Goal: Task Accomplishment & Management: Use online tool/utility

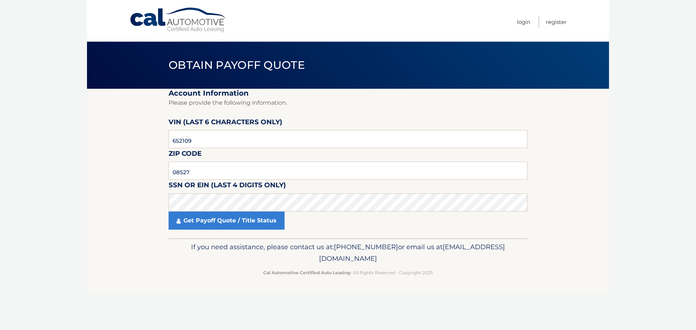
type input "08527"
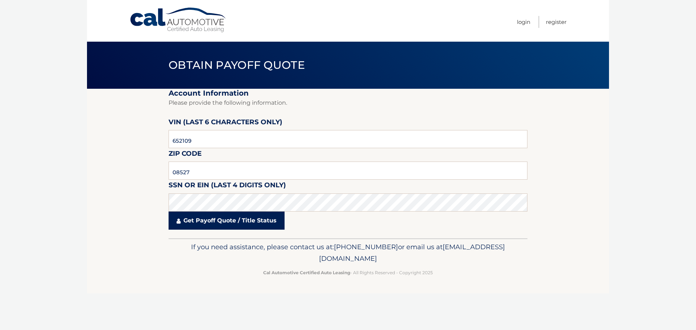
click at [213, 223] on link "Get Payoff Quote / Title Status" at bounding box center [226, 221] width 116 height 18
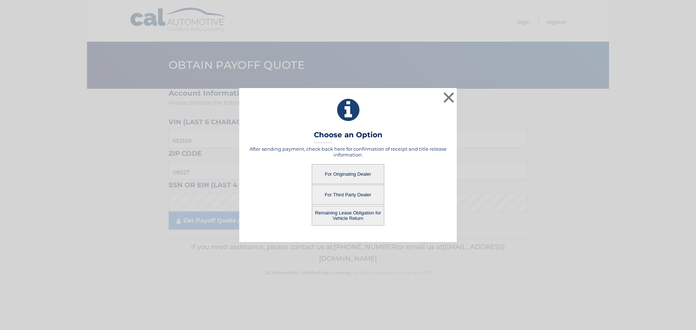
click at [348, 171] on button "For Originating Dealer" at bounding box center [348, 174] width 72 height 20
click at [339, 175] on button "For Originating Dealer" at bounding box center [348, 174] width 72 height 20
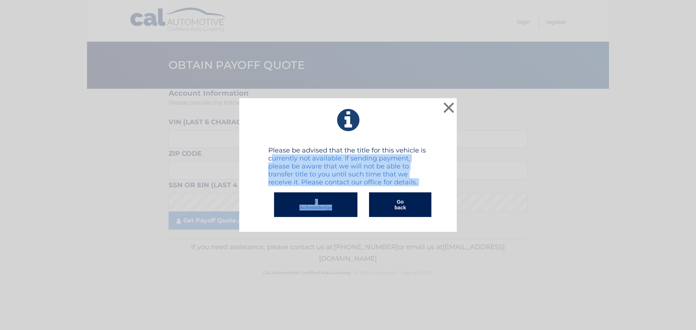
drag, startPoint x: 272, startPoint y: 161, endPoint x: 401, endPoint y: 187, distance: 131.3
click at [401, 187] on div "Please be advised that the title for this vehicle is currently not available. I…" at bounding box center [347, 184] width 159 height 76
click at [366, 173] on h4 "Please be advised that the title for this vehicle is currently not available. I…" at bounding box center [347, 166] width 159 height 40
click at [286, 174] on h4 "Please be advised that the title for this vehicle is currently not available. I…" at bounding box center [347, 166] width 159 height 40
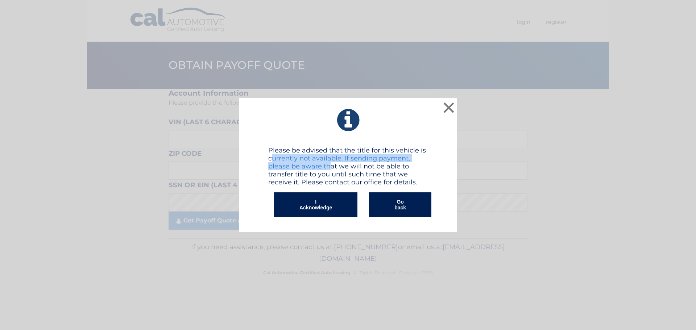
drag, startPoint x: 271, startPoint y: 159, endPoint x: 328, endPoint y: 163, distance: 57.4
click at [328, 163] on h4 "Please be advised that the title for this vehicle is currently not available. I…" at bounding box center [347, 166] width 159 height 40
click at [302, 168] on h4 "Please be advised that the title for this vehicle is currently not available. I…" at bounding box center [347, 166] width 159 height 40
click at [307, 176] on h4 "Please be advised that the title for this vehicle is currently not available. I…" at bounding box center [347, 166] width 159 height 40
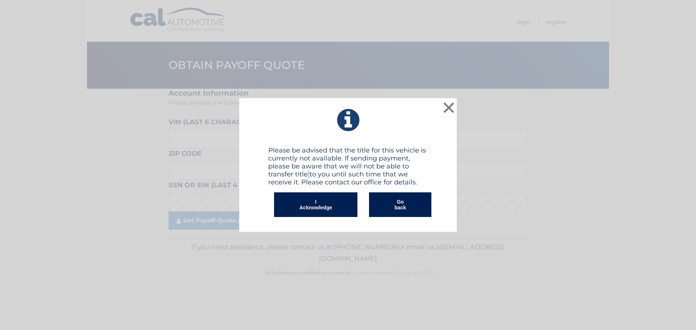
click at [307, 176] on h4 "Please be advised that the title for this vehicle is currently not available. I…" at bounding box center [347, 166] width 159 height 40
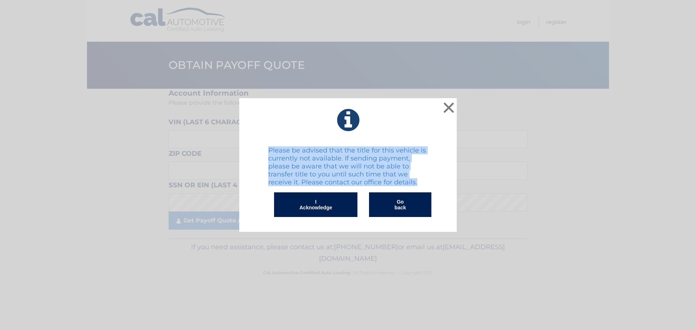
click at [307, 176] on h4 "Please be advised that the title for this vehicle is currently not available. I…" at bounding box center [347, 166] width 159 height 40
click at [325, 176] on h4 "Please be advised that the title for this vehicle is currently not available. I…" at bounding box center [347, 166] width 159 height 40
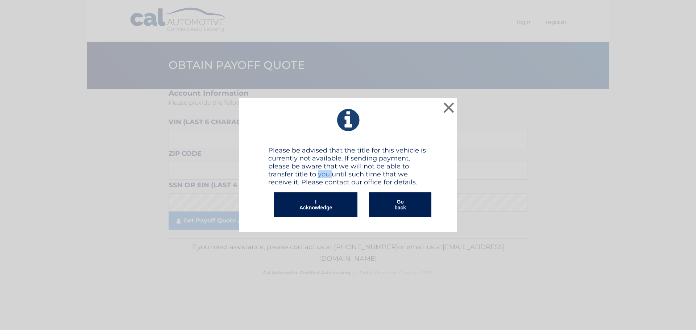
click at [325, 176] on h4 "Please be advised that the title for this vehicle is currently not available. I…" at bounding box center [347, 166] width 159 height 40
drag, startPoint x: 328, startPoint y: 183, endPoint x: 396, endPoint y: 186, distance: 68.9
click at [396, 186] on h4 "Please be advised that the title for this vehicle is currently not available. I…" at bounding box center [347, 166] width 159 height 40
click at [454, 107] on button "×" at bounding box center [448, 107] width 14 height 14
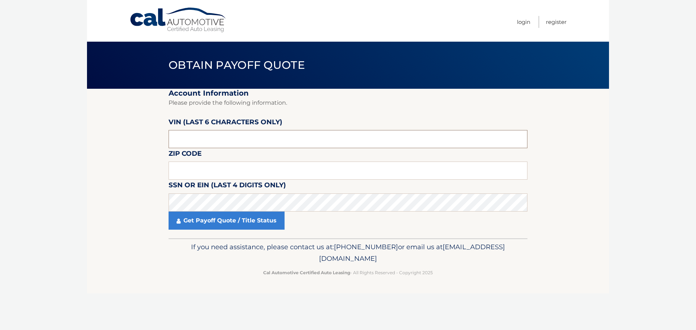
click at [185, 137] on input "text" at bounding box center [347, 139] width 359 height 18
paste input "652109"
type input "652109"
click at [195, 164] on input "text" at bounding box center [347, 171] width 359 height 18
click at [180, 174] on input "text" at bounding box center [347, 171] width 359 height 18
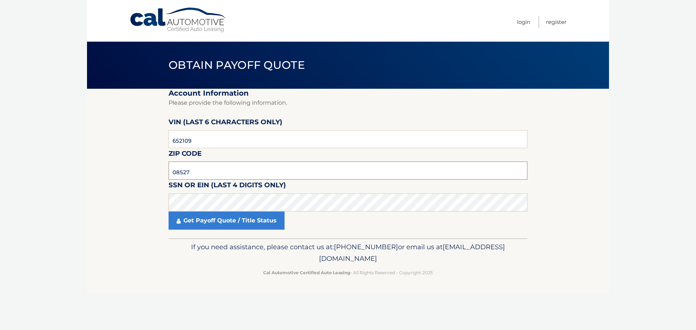
type input "08527"
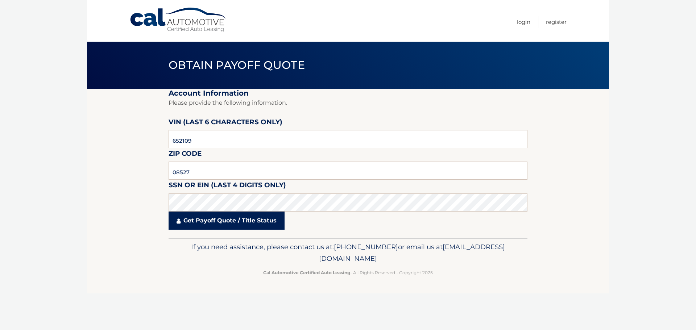
click at [216, 219] on link "Get Payoff Quote / Title Status" at bounding box center [226, 221] width 116 height 18
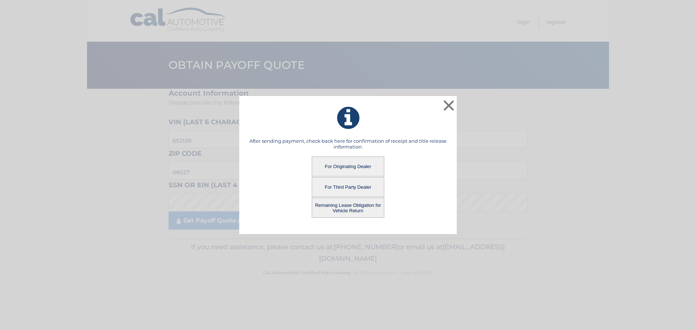
click at [351, 211] on button "Remaining Lease Obligation for Vehicle Return" at bounding box center [348, 208] width 72 height 20
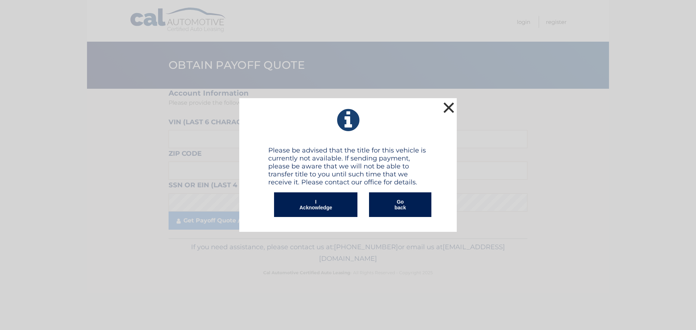
click at [449, 109] on button "×" at bounding box center [448, 107] width 14 height 14
